Goal: Entertainment & Leisure: Consume media (video, audio)

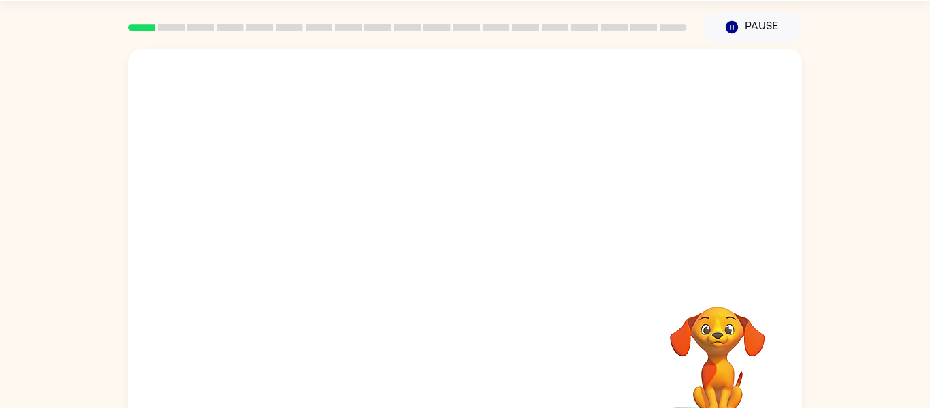
scroll to position [71, 0]
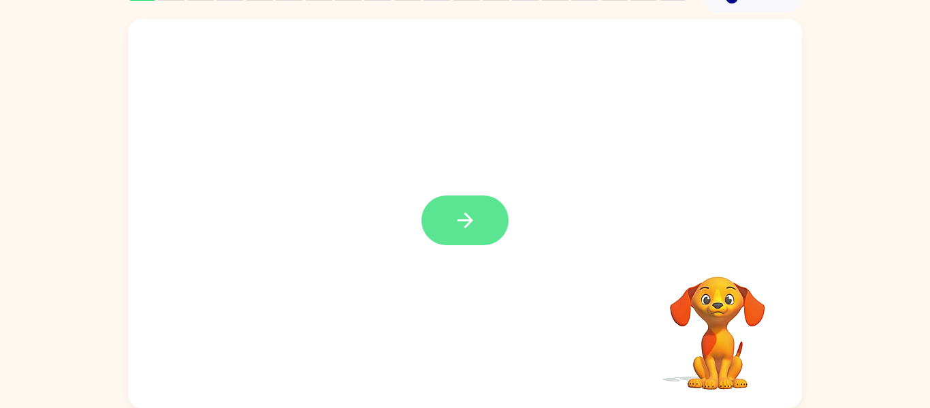
click at [443, 242] on button "button" at bounding box center [465, 220] width 87 height 50
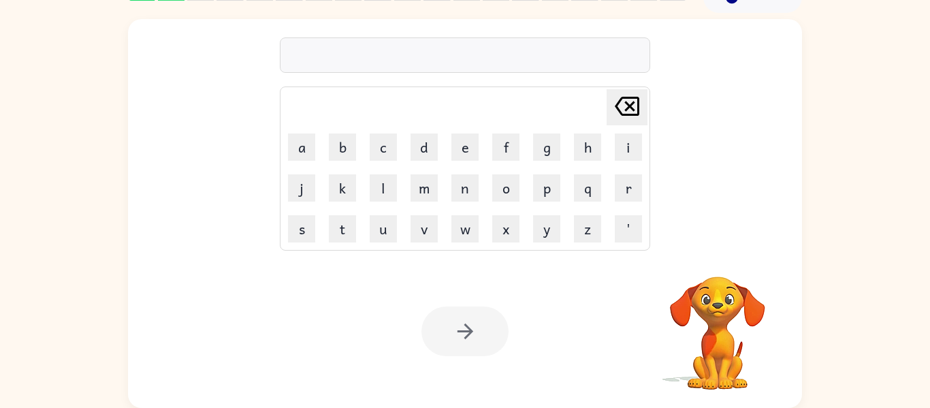
click at [444, 334] on div at bounding box center [465, 331] width 87 height 50
click at [452, 330] on div at bounding box center [465, 331] width 87 height 50
click at [763, 314] on video "Your browser must support playing .mp4 files to use Literably. Please try using…" at bounding box center [718, 323] width 136 height 136
click at [486, 338] on div at bounding box center [465, 331] width 87 height 50
click at [481, 311] on div at bounding box center [465, 331] width 87 height 50
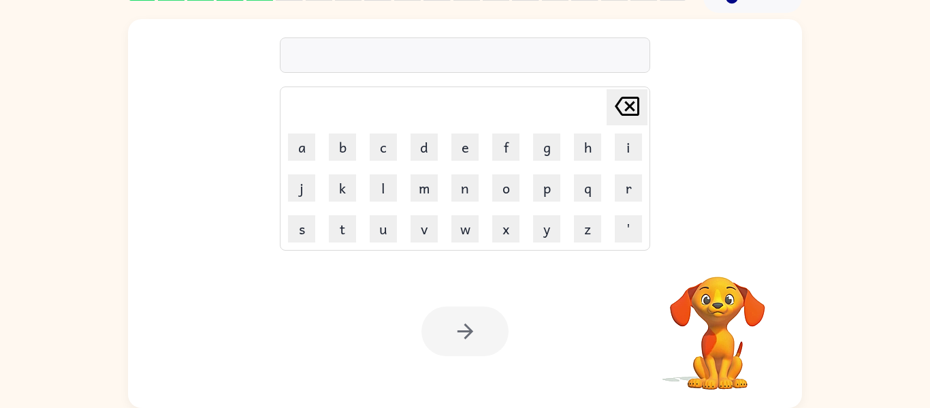
click at [467, 315] on div at bounding box center [465, 331] width 87 height 50
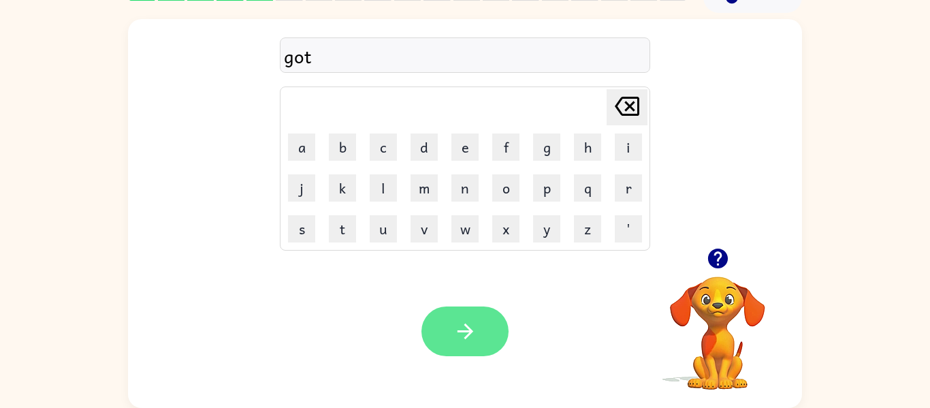
click at [454, 317] on button "button" at bounding box center [465, 331] width 87 height 50
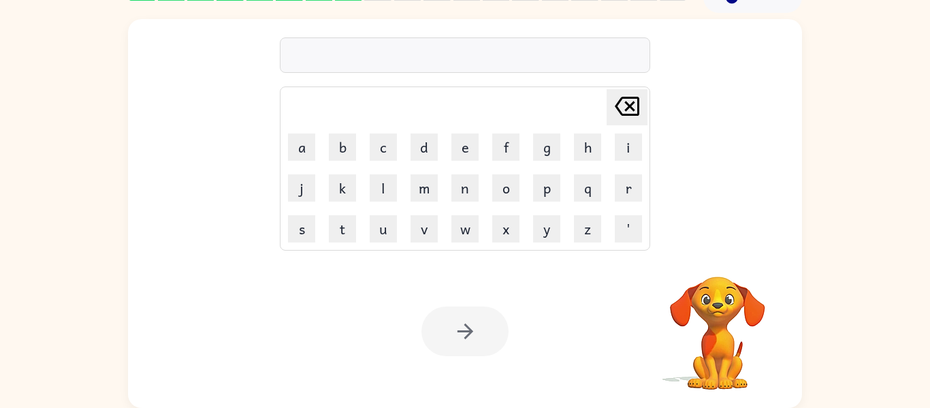
click at [490, 313] on div at bounding box center [465, 331] width 87 height 50
click at [481, 322] on div at bounding box center [465, 331] width 87 height 50
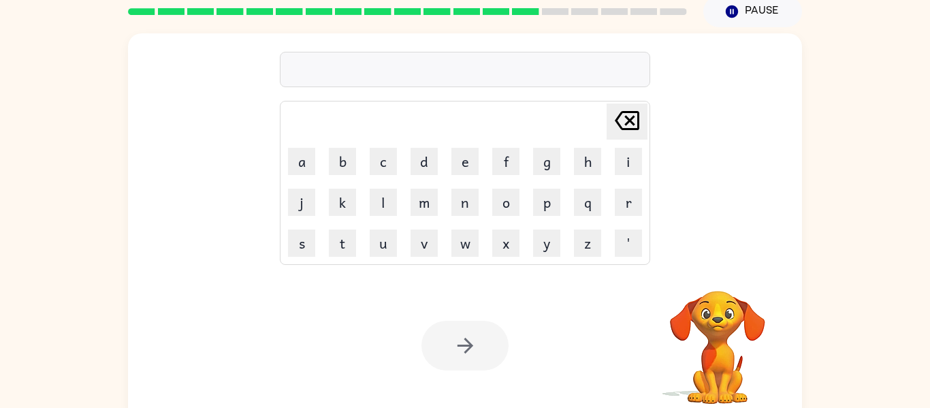
scroll to position [59, 0]
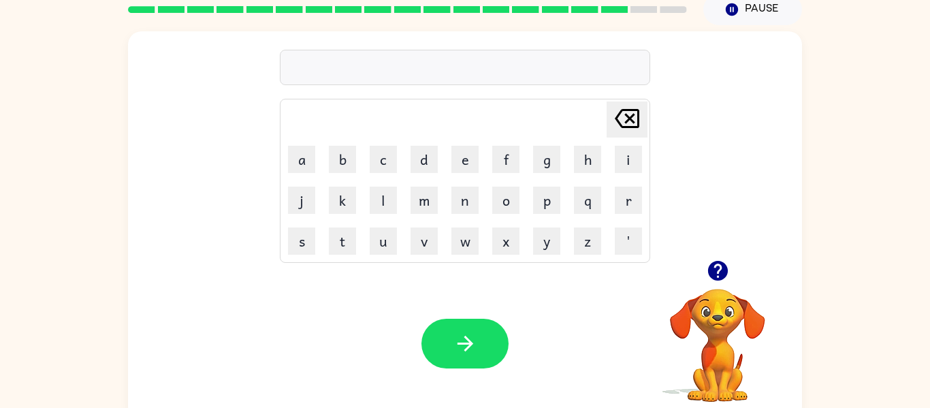
click at [726, 312] on video "Your browser must support playing .mp4 files to use Literably. Please try using…" at bounding box center [718, 336] width 136 height 136
click at [715, 279] on icon "button" at bounding box center [718, 271] width 20 height 20
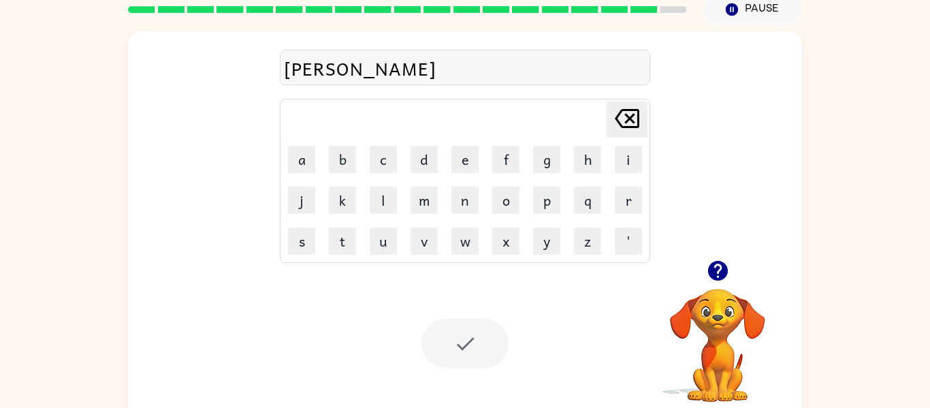
scroll to position [46, 0]
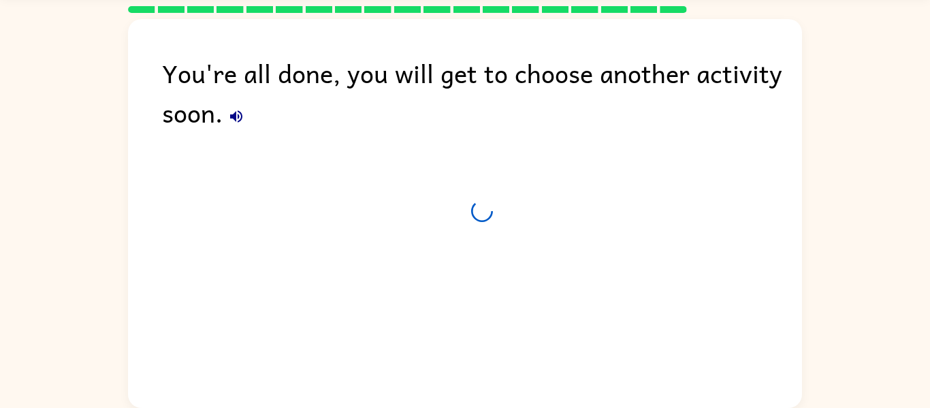
click at [445, 347] on div "You're all done, you will get to choose another activity soon." at bounding box center [465, 210] width 674 height 382
